Goal: Task Accomplishment & Management: Use online tool/utility

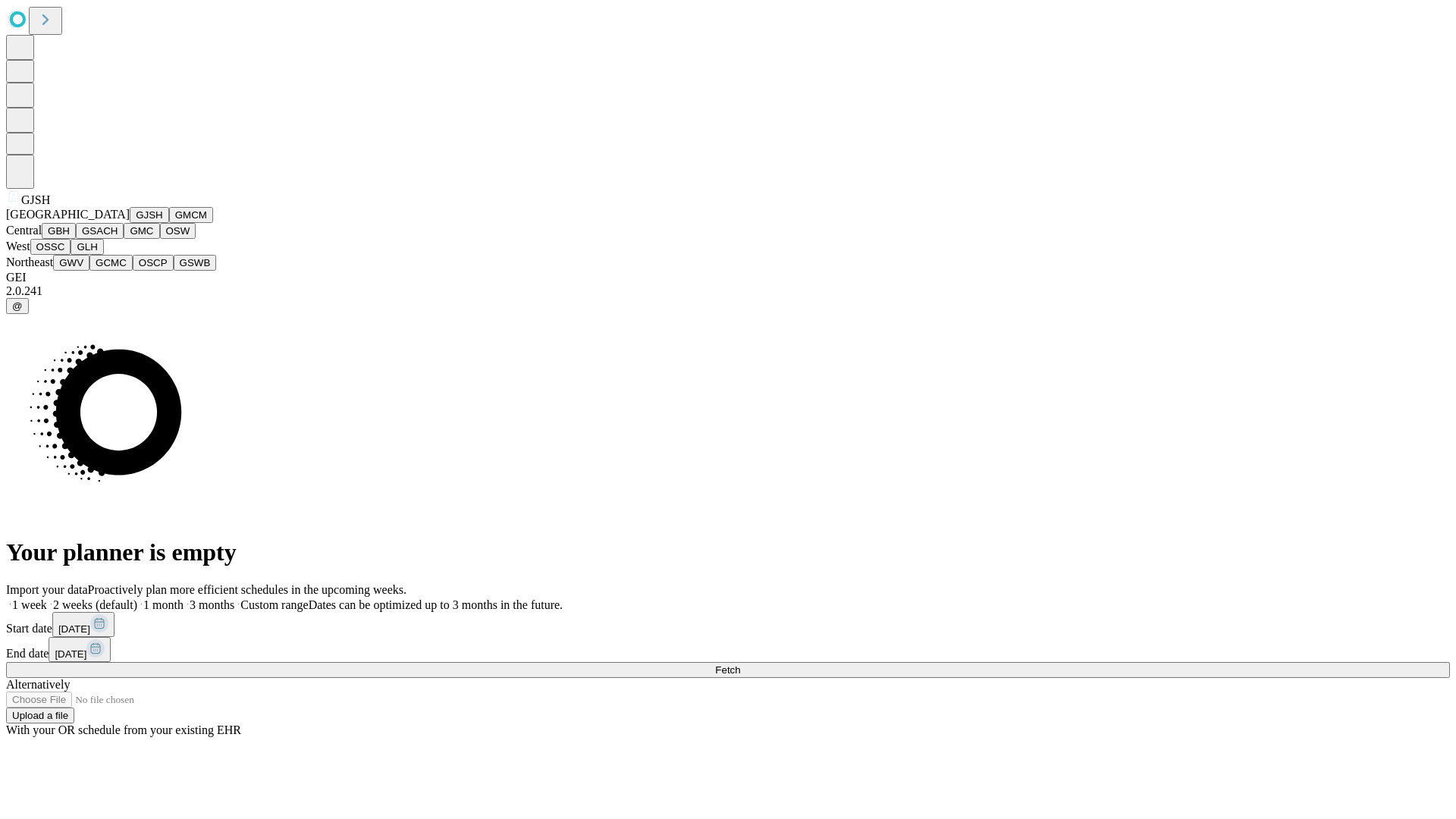
click at [130, 223] on button "GJSH" at bounding box center [149, 215] width 39 height 16
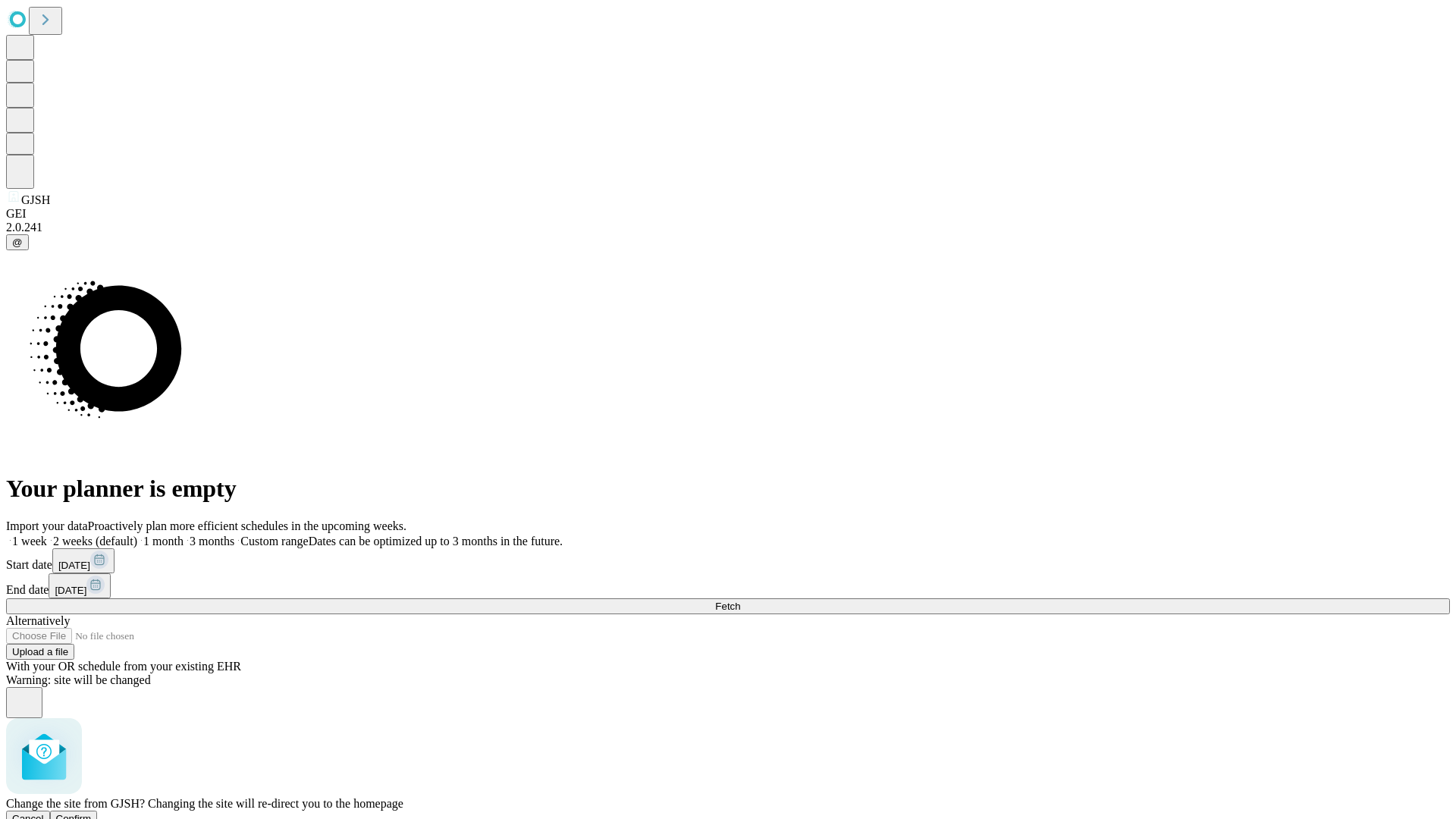
click at [92, 813] on span "Confirm" at bounding box center [74, 818] width 36 height 12
click at [184, 534] on label "1 month" at bounding box center [161, 540] width 46 height 13
click at [740, 601] on span "Fetch" at bounding box center [727, 606] width 25 height 12
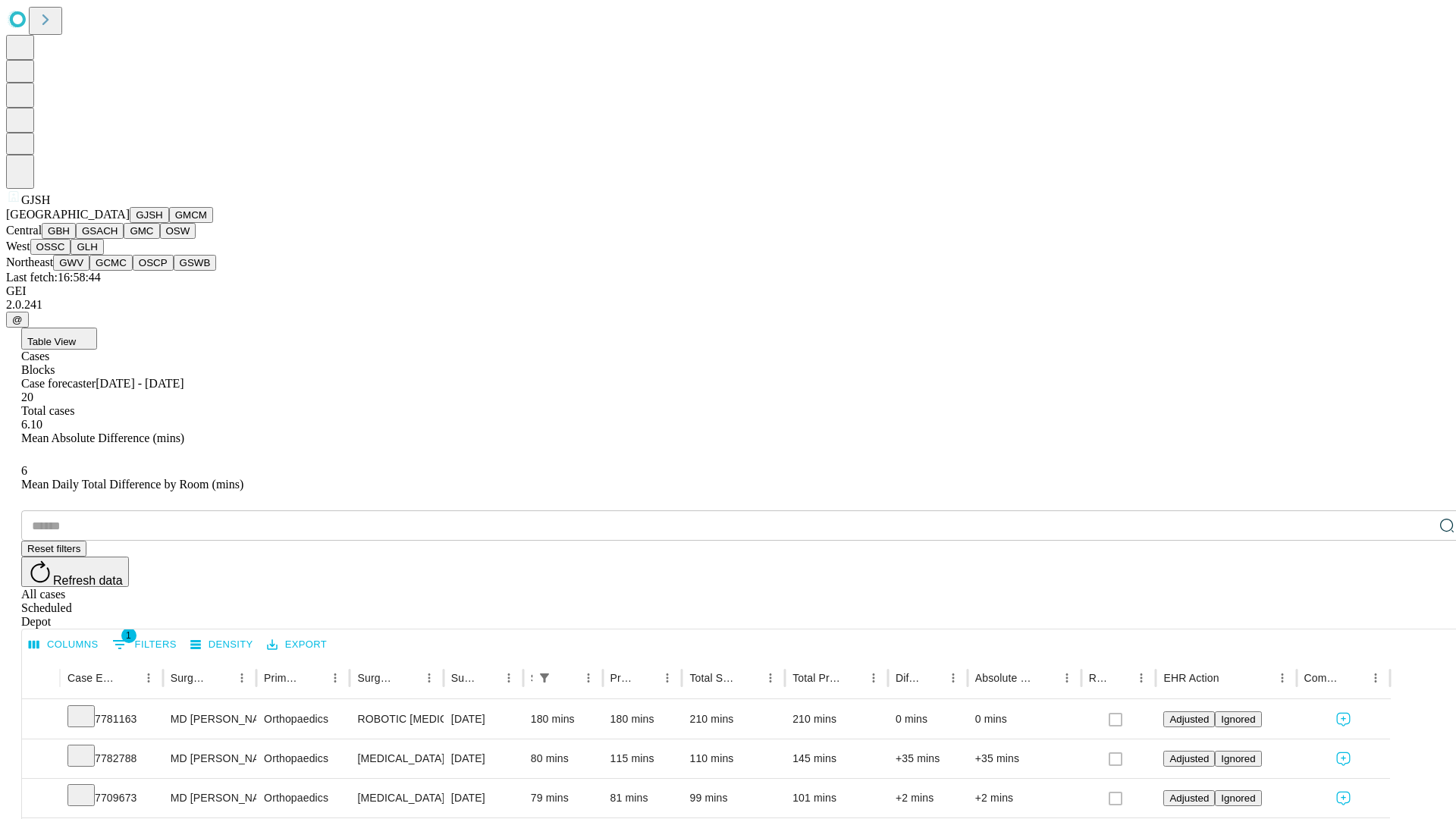
click at [169, 223] on button "GMCM" at bounding box center [191, 215] width 44 height 16
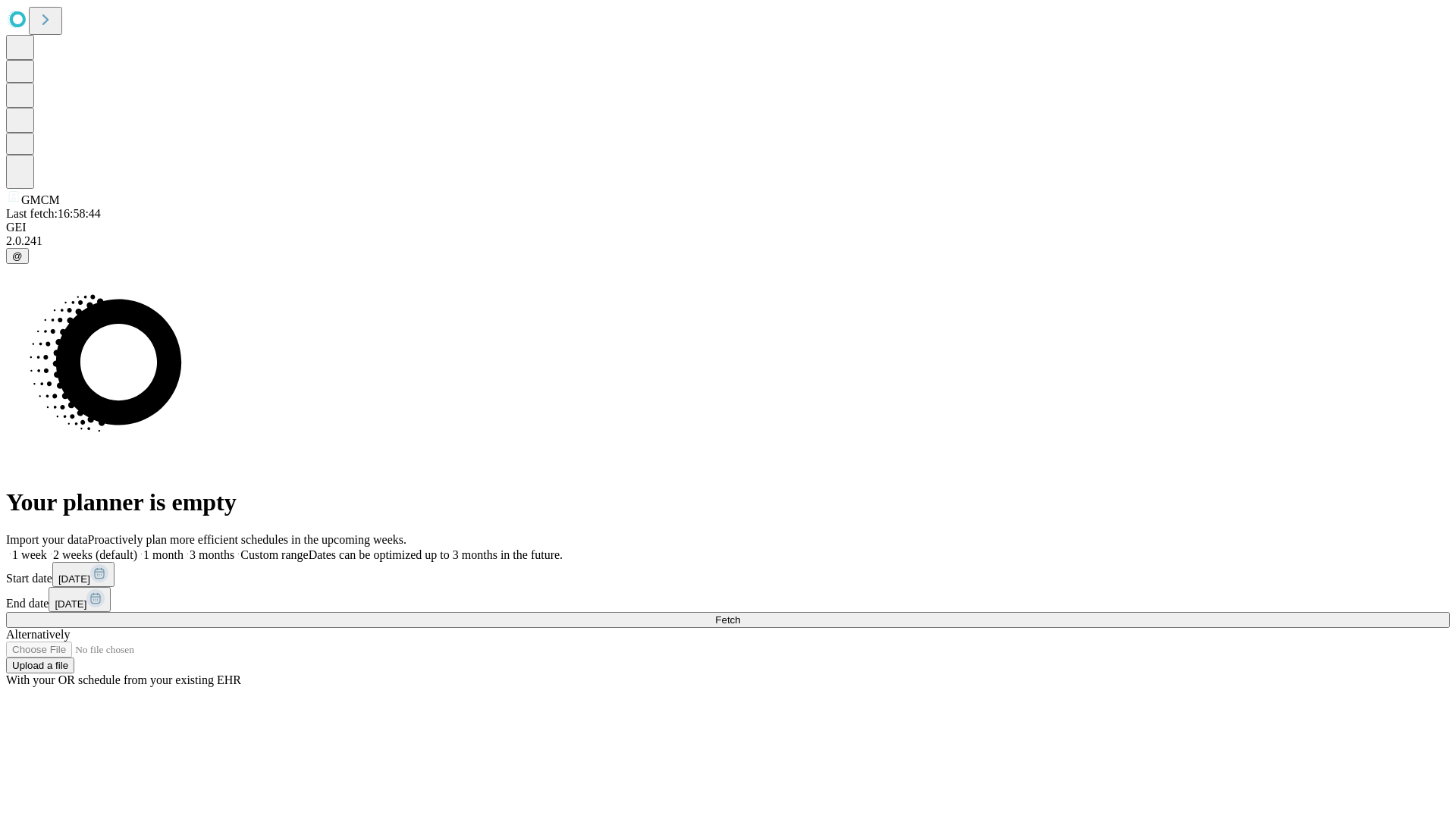
click at [184, 548] on label "1 month" at bounding box center [161, 554] width 46 height 13
click at [740, 614] on span "Fetch" at bounding box center [727, 619] width 25 height 12
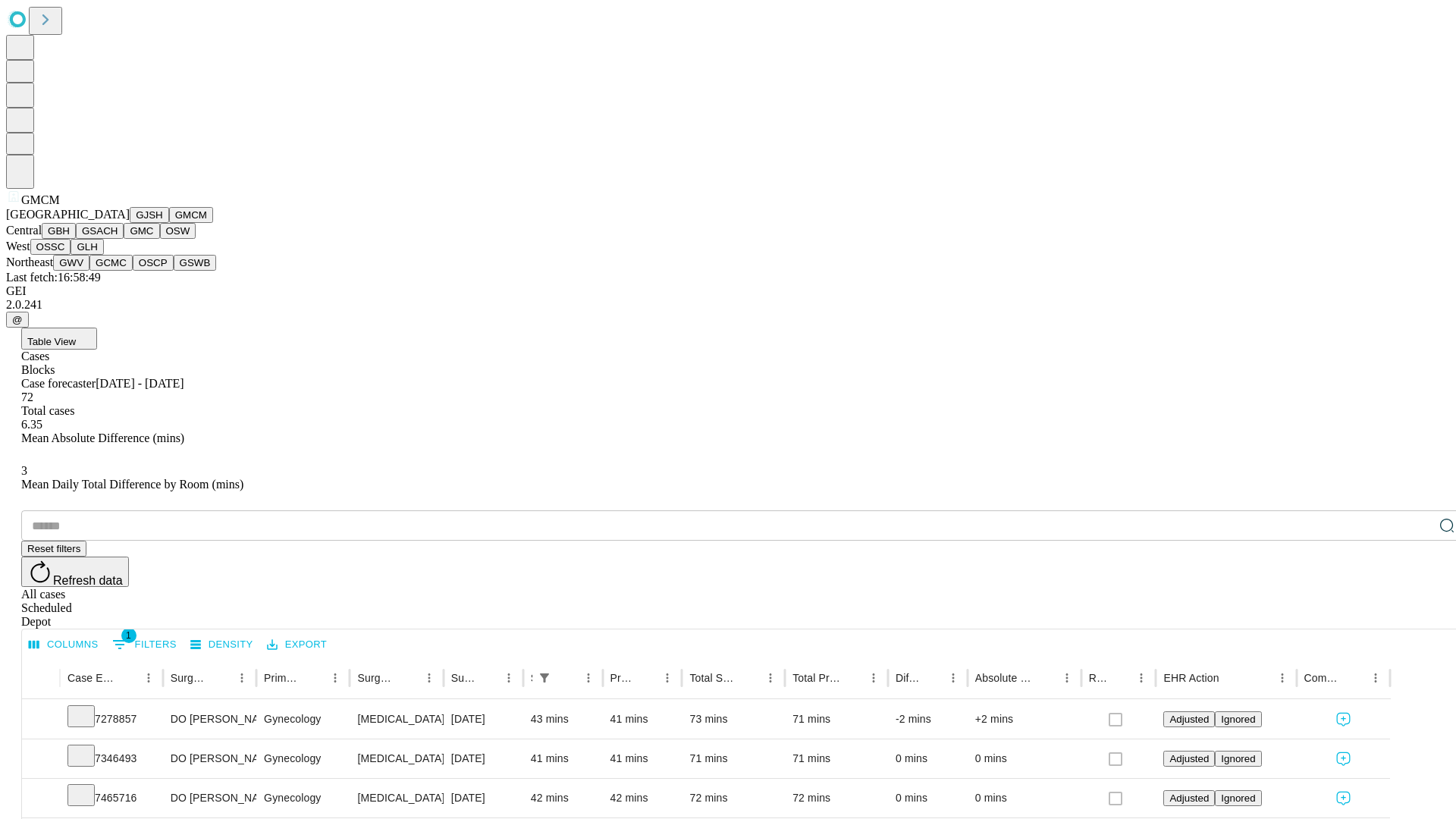
click at [76, 239] on button "GBH" at bounding box center [59, 231] width 34 height 16
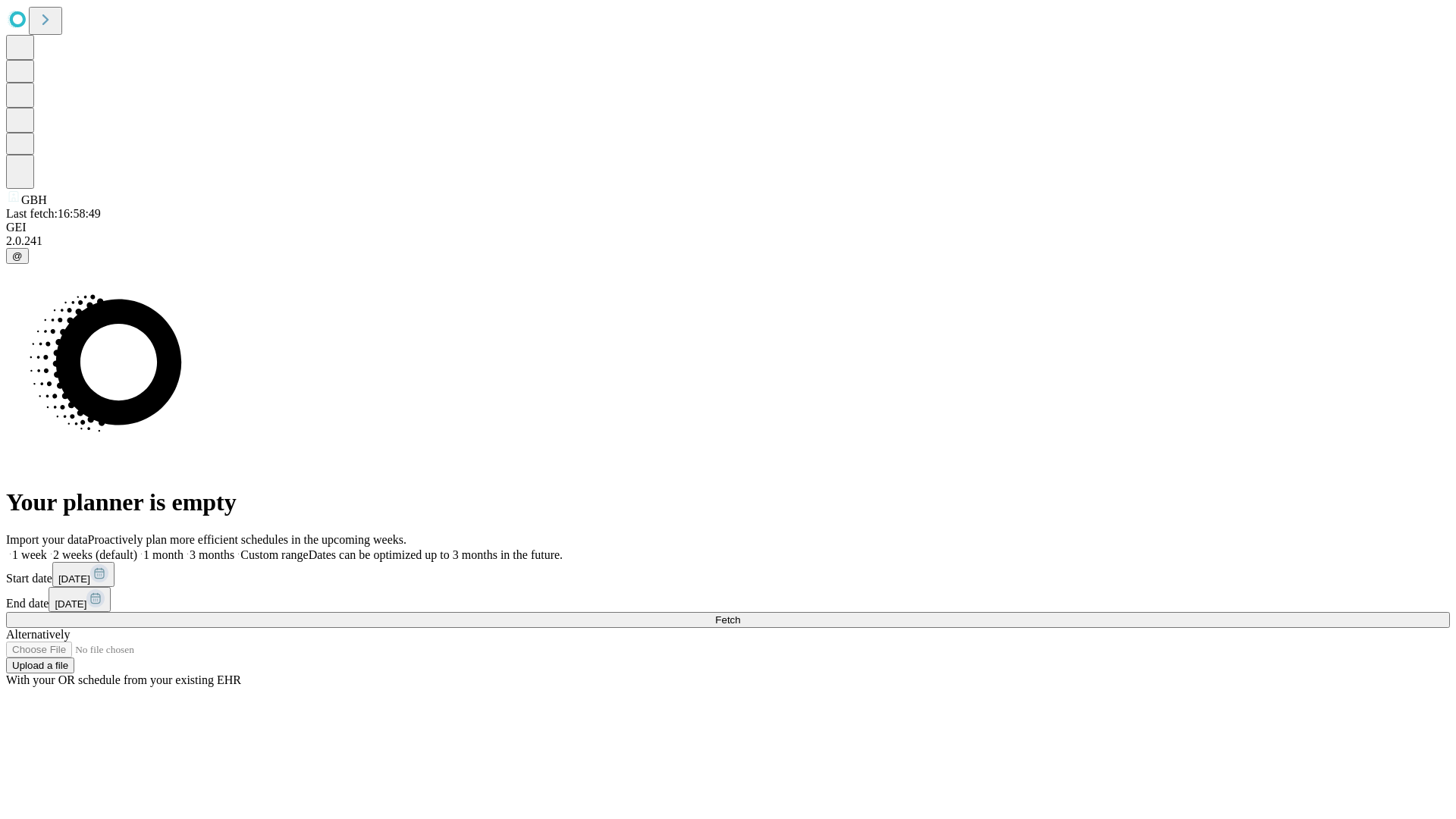
click at [184, 548] on label "1 month" at bounding box center [161, 554] width 46 height 13
click at [740, 614] on span "Fetch" at bounding box center [727, 619] width 25 height 12
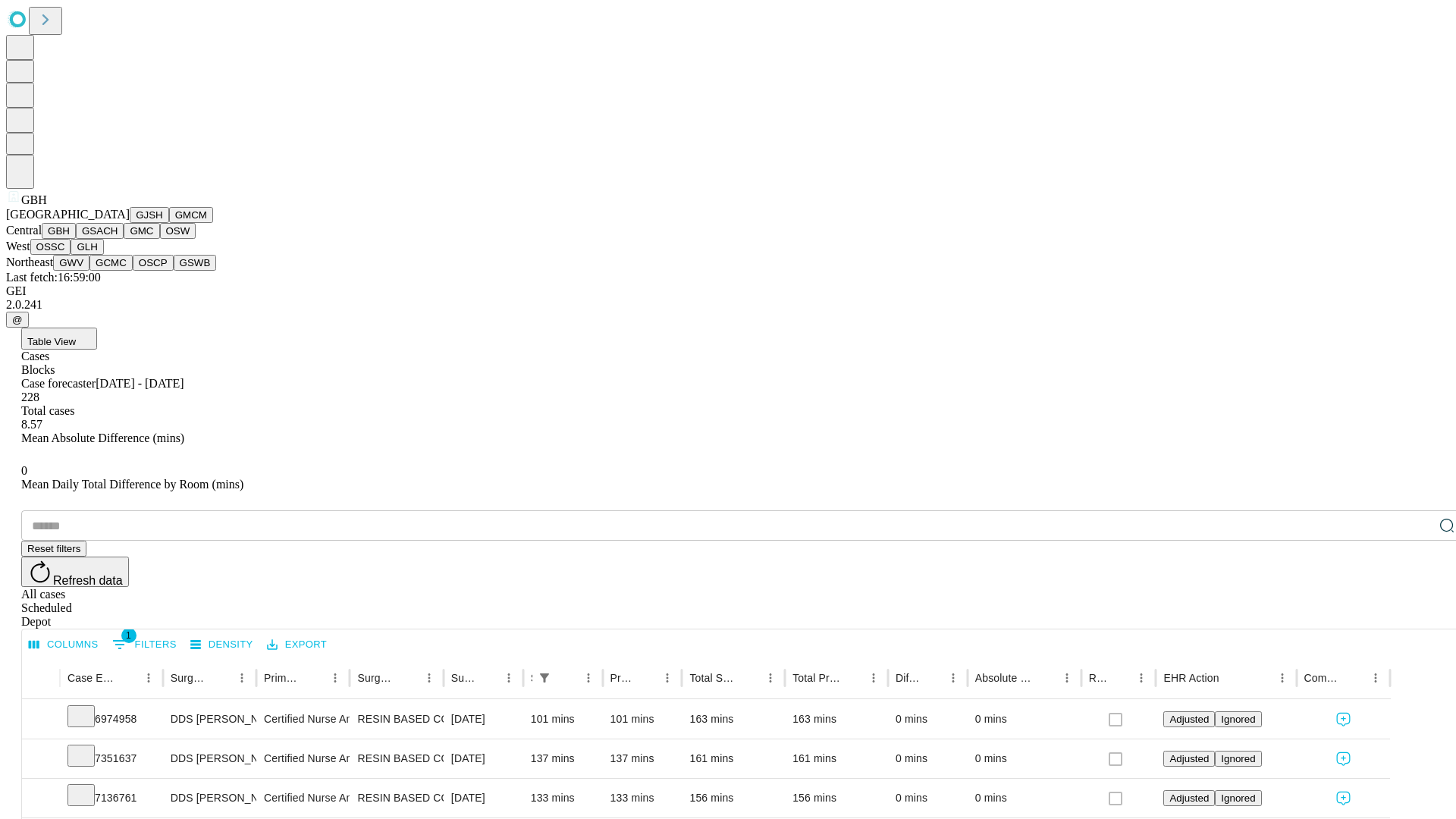
click at [117, 239] on button "GSACH" at bounding box center [100, 231] width 48 height 16
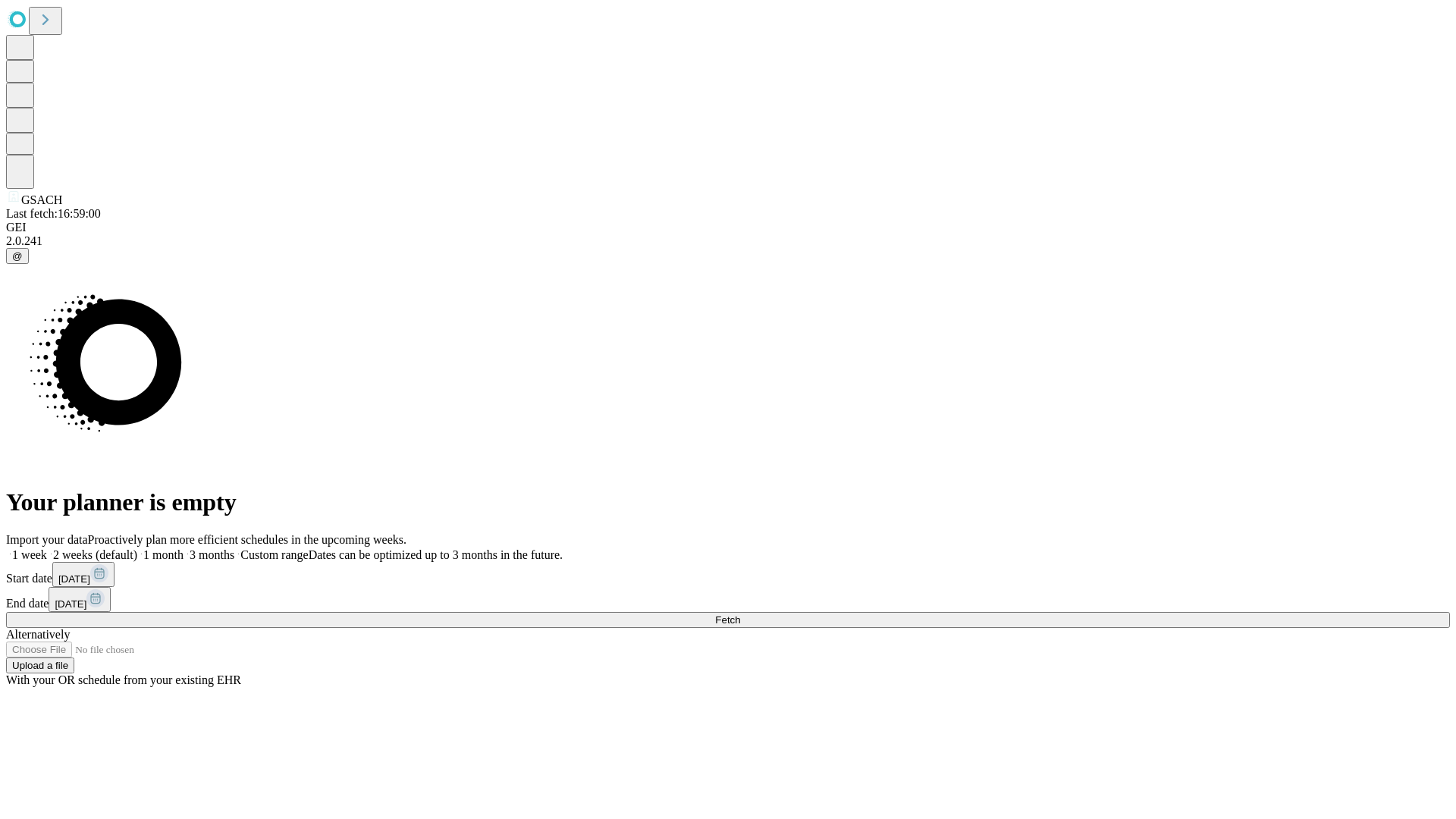
click at [184, 548] on label "1 month" at bounding box center [161, 554] width 46 height 13
click at [740, 614] on span "Fetch" at bounding box center [727, 619] width 25 height 12
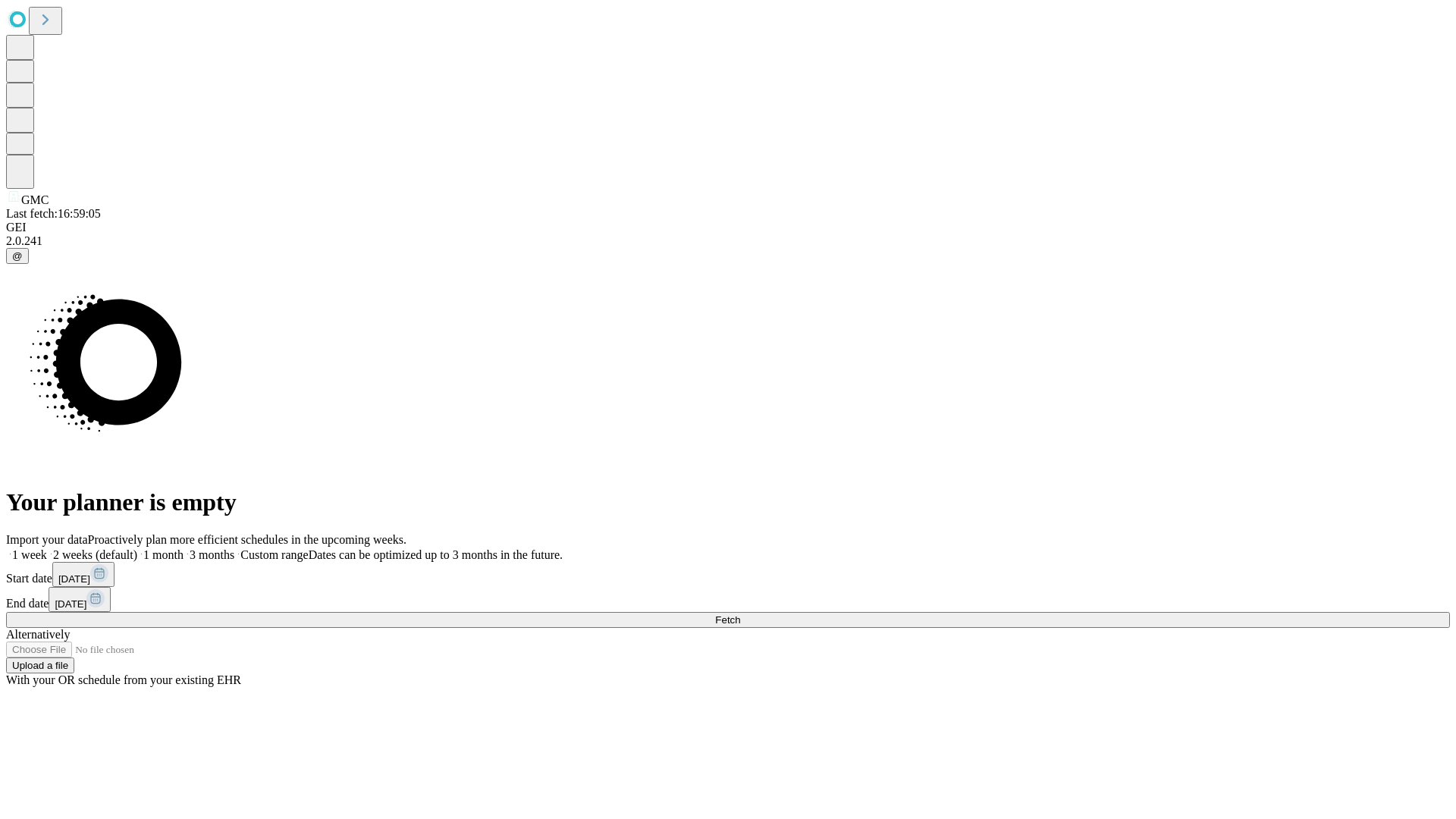
click at [184, 548] on label "1 month" at bounding box center [161, 554] width 46 height 13
click at [740, 614] on span "Fetch" at bounding box center [727, 619] width 25 height 12
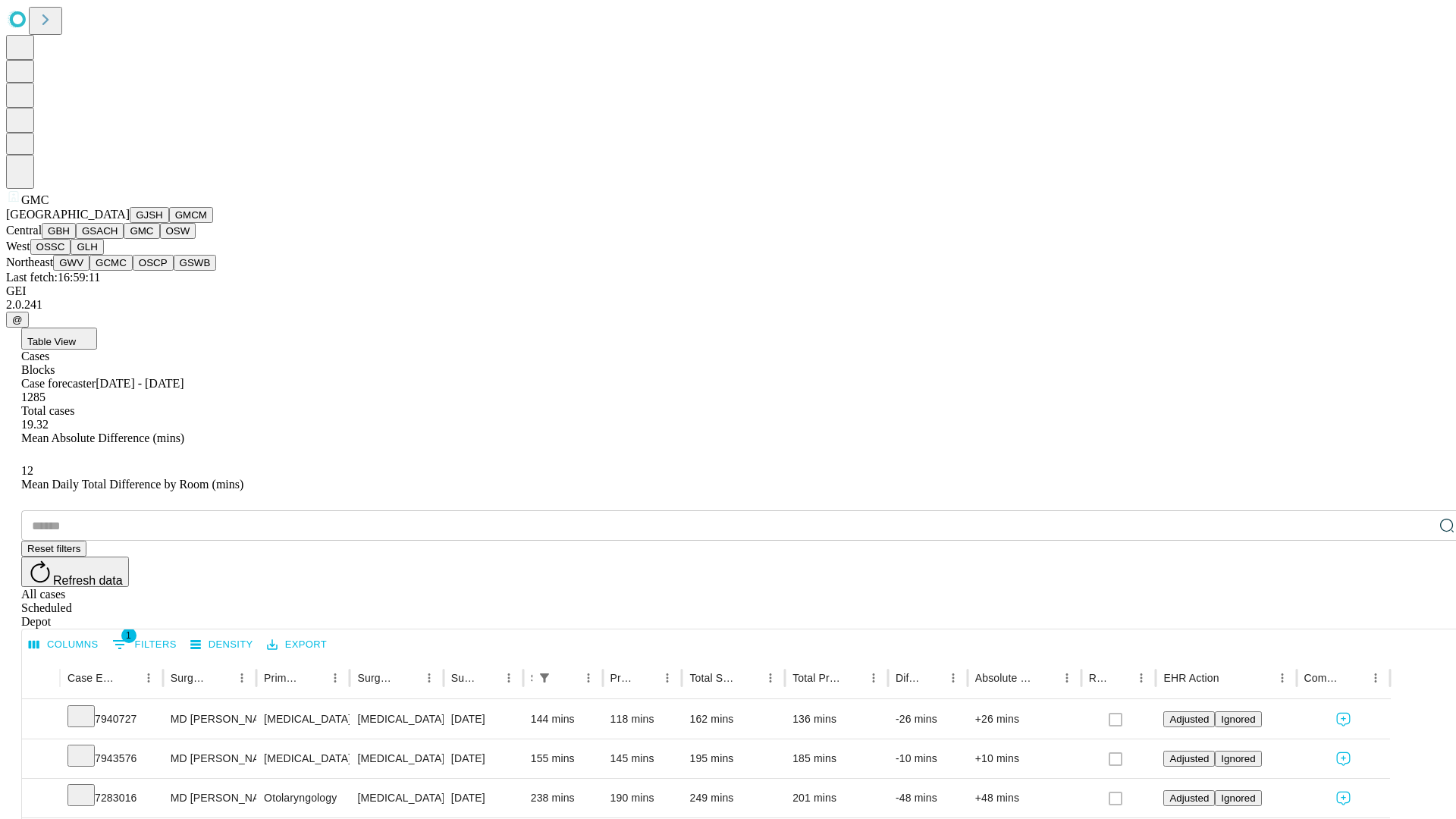
click at [160, 239] on button "OSW" at bounding box center [178, 231] width 36 height 16
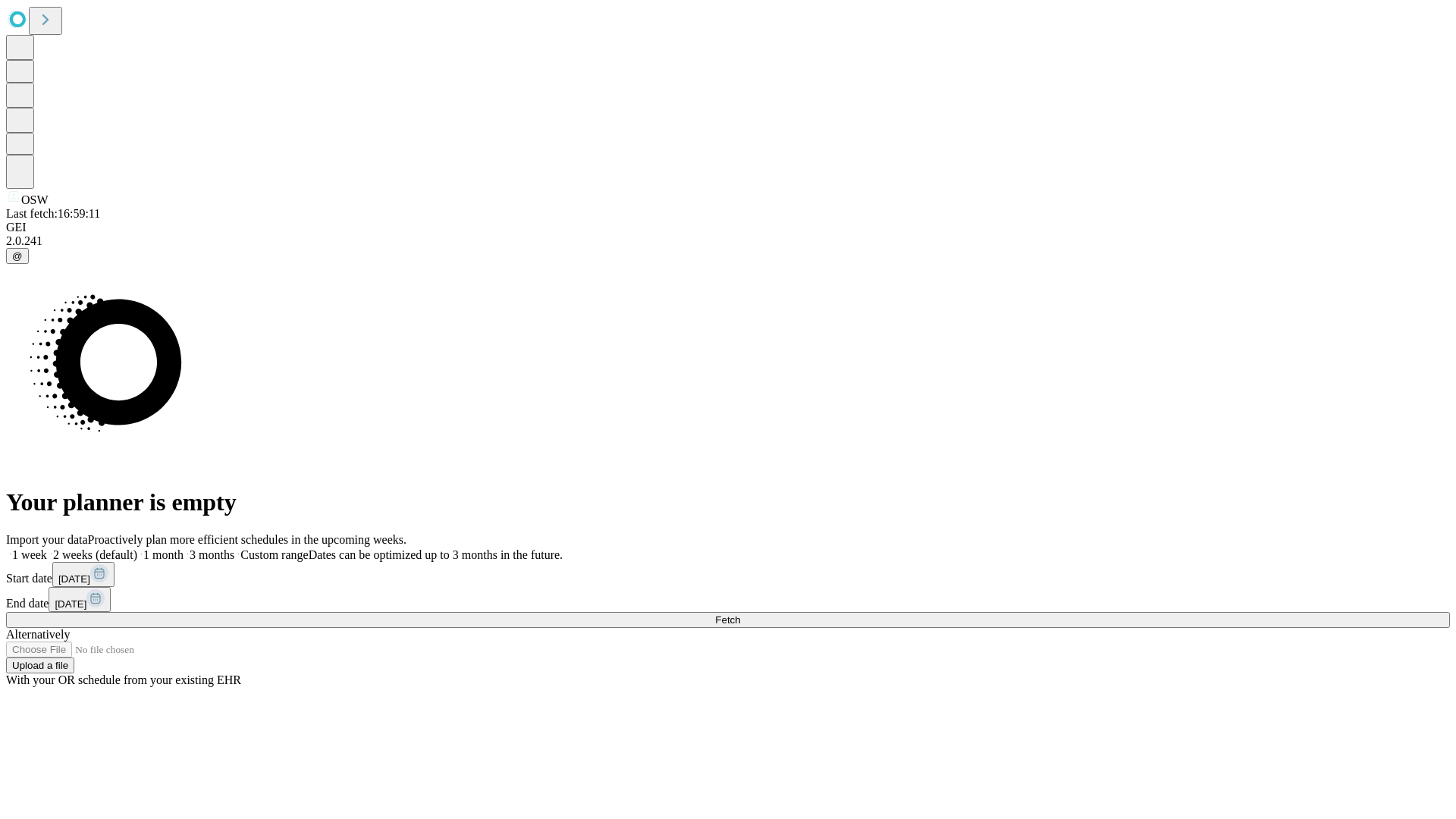
click at [740, 614] on span "Fetch" at bounding box center [727, 619] width 25 height 12
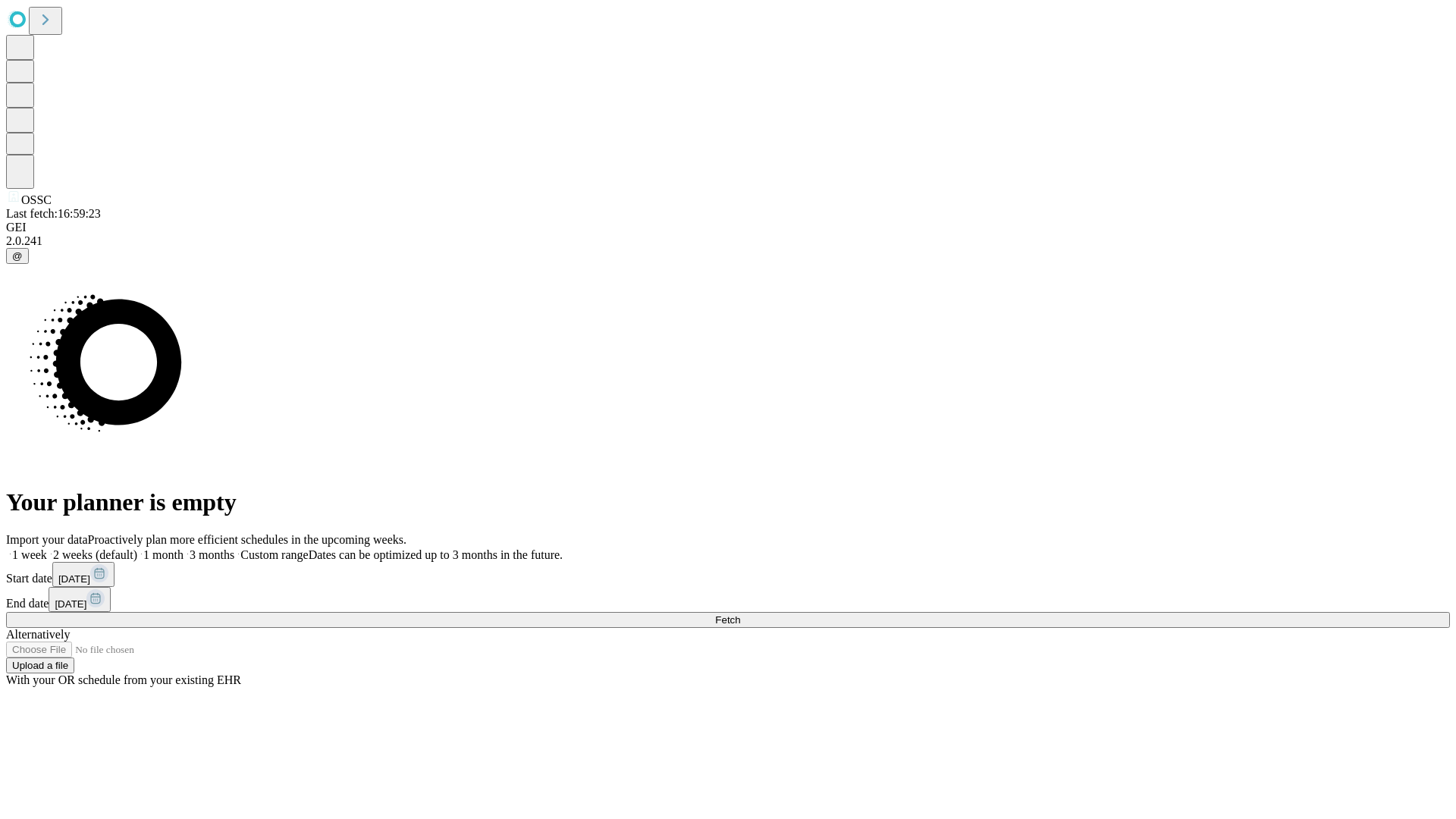
click at [184, 548] on label "1 month" at bounding box center [161, 554] width 46 height 13
click at [740, 614] on span "Fetch" at bounding box center [727, 619] width 25 height 12
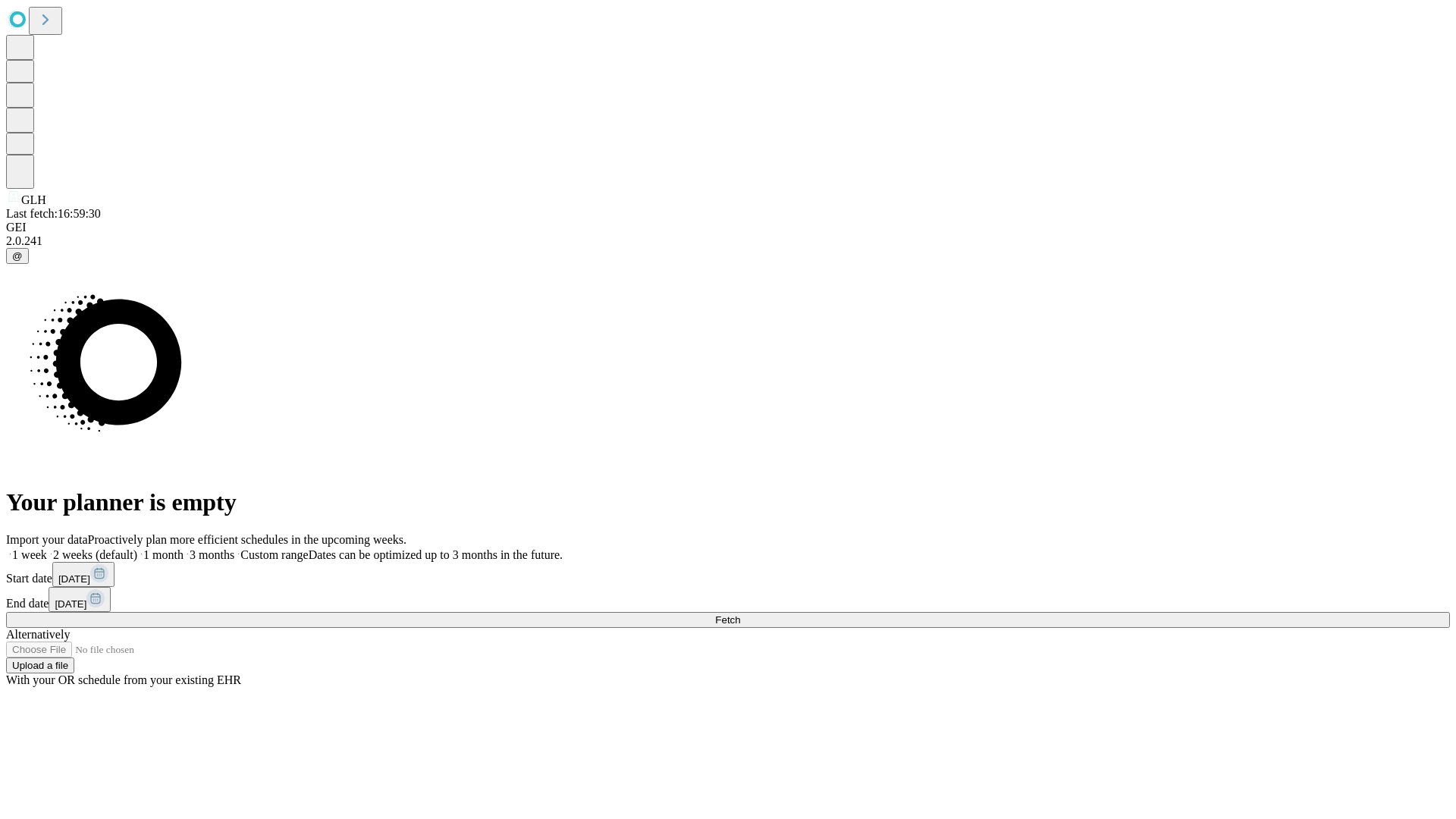
click at [184, 548] on label "1 month" at bounding box center [161, 554] width 46 height 13
click at [740, 614] on span "Fetch" at bounding box center [727, 619] width 25 height 12
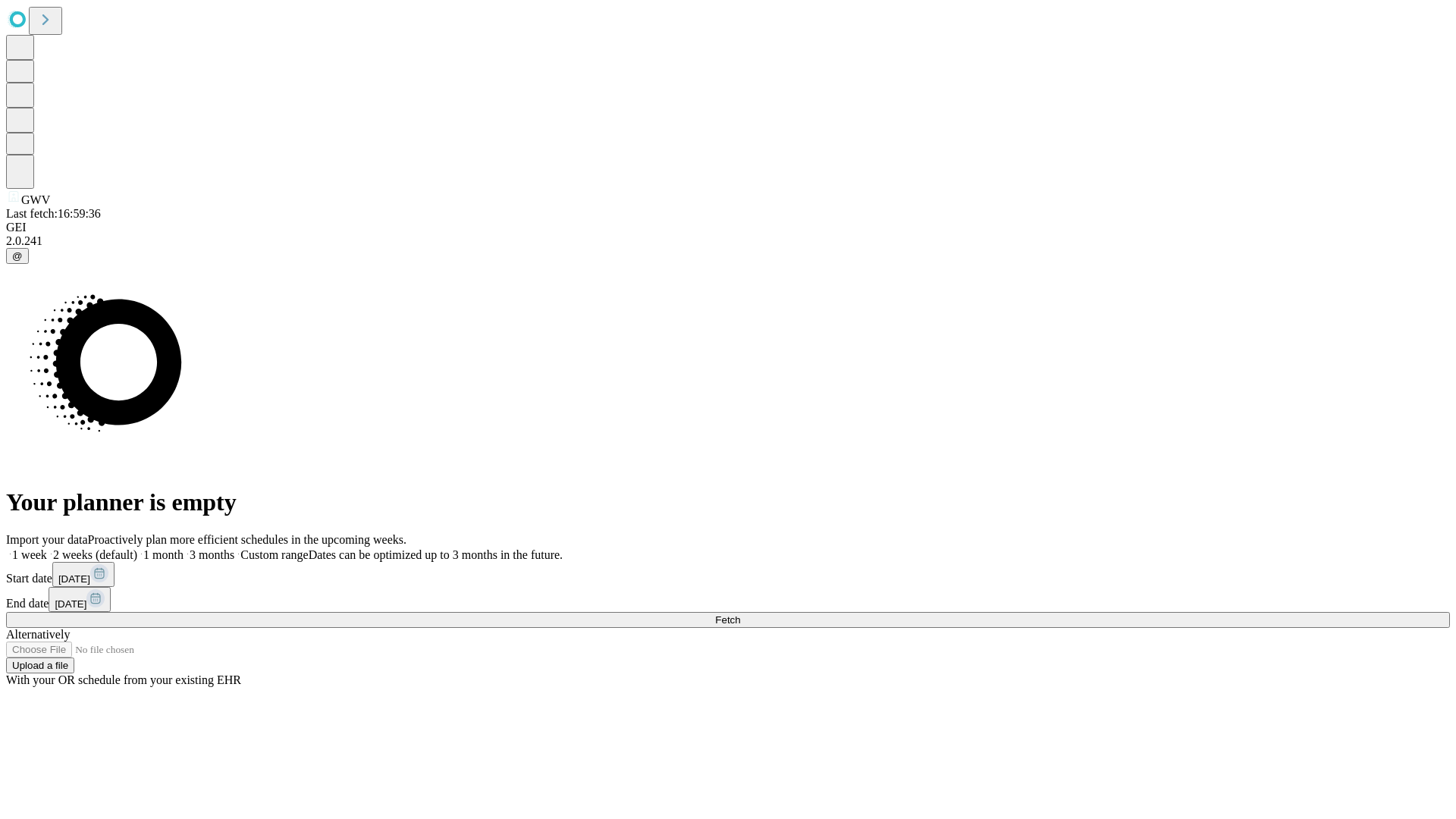
click at [184, 548] on label "1 month" at bounding box center [161, 554] width 46 height 13
click at [740, 614] on span "Fetch" at bounding box center [727, 619] width 25 height 12
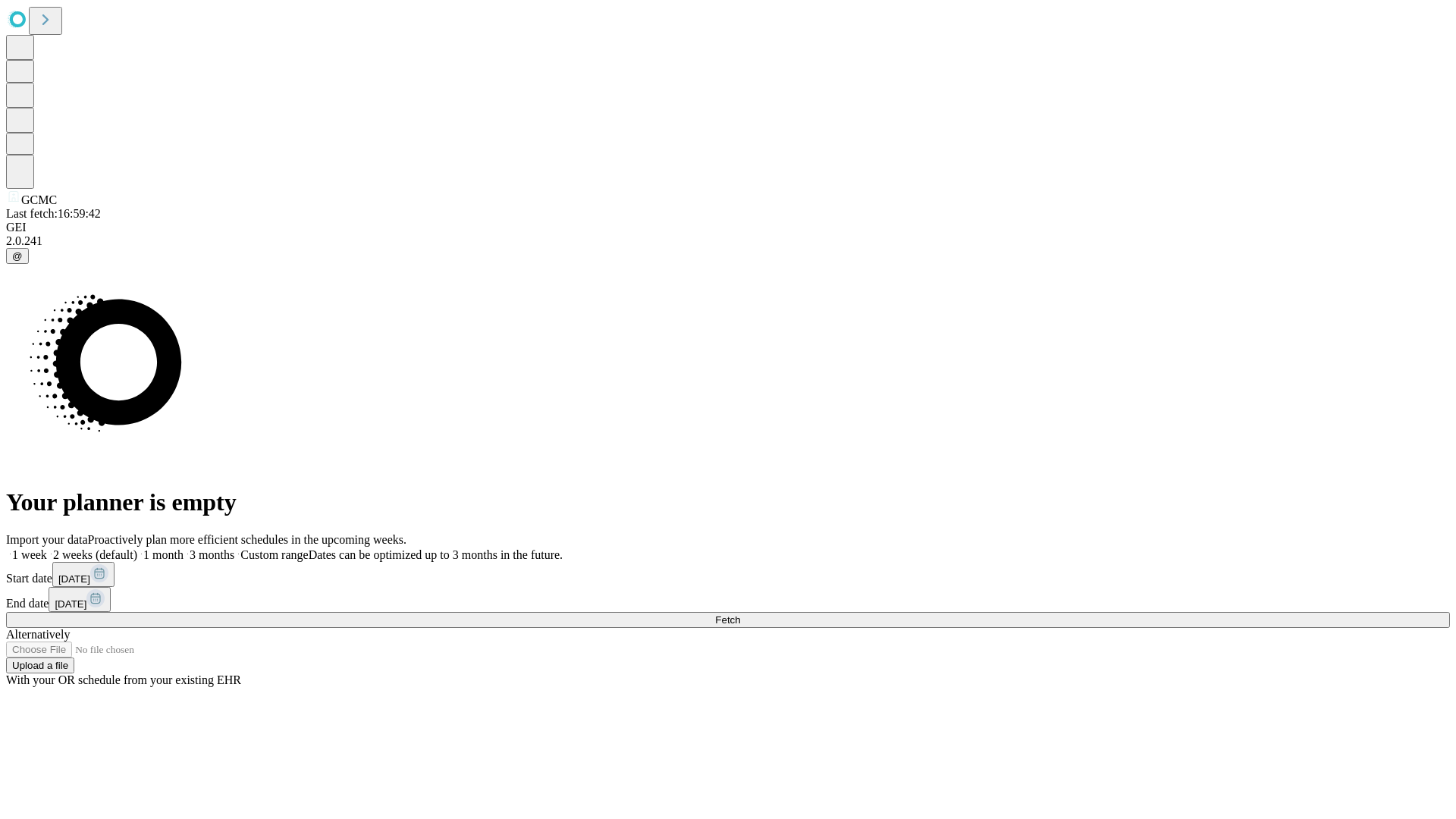
click at [184, 548] on label "1 month" at bounding box center [161, 554] width 46 height 13
click at [740, 614] on span "Fetch" at bounding box center [727, 619] width 25 height 12
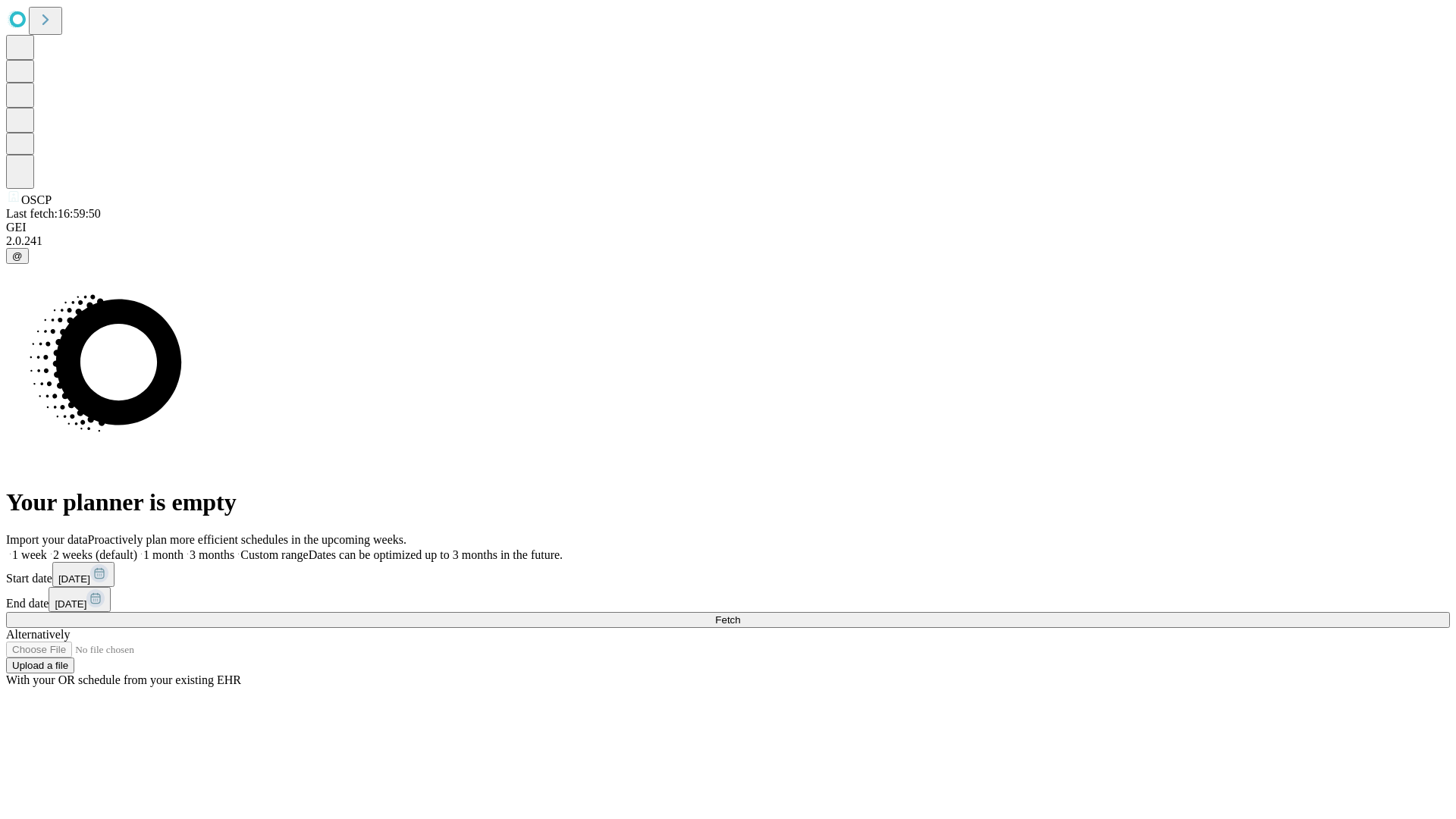
click at [184, 548] on label "1 month" at bounding box center [161, 554] width 46 height 13
click at [740, 614] on span "Fetch" at bounding box center [727, 619] width 25 height 12
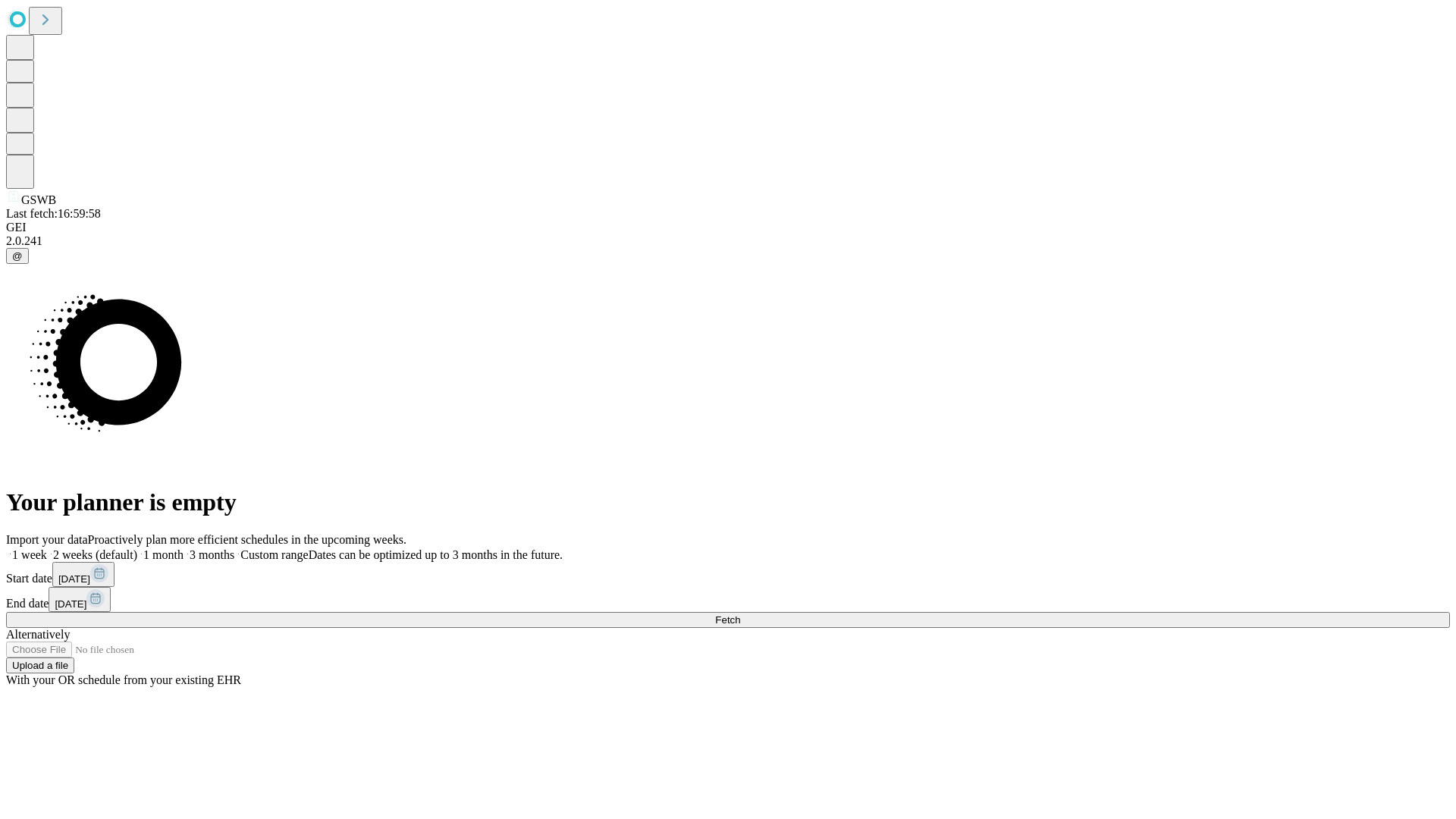
click at [184, 548] on label "1 month" at bounding box center [161, 554] width 46 height 13
click at [740, 614] on span "Fetch" at bounding box center [727, 619] width 25 height 12
